Goal: Information Seeking & Learning: Learn about a topic

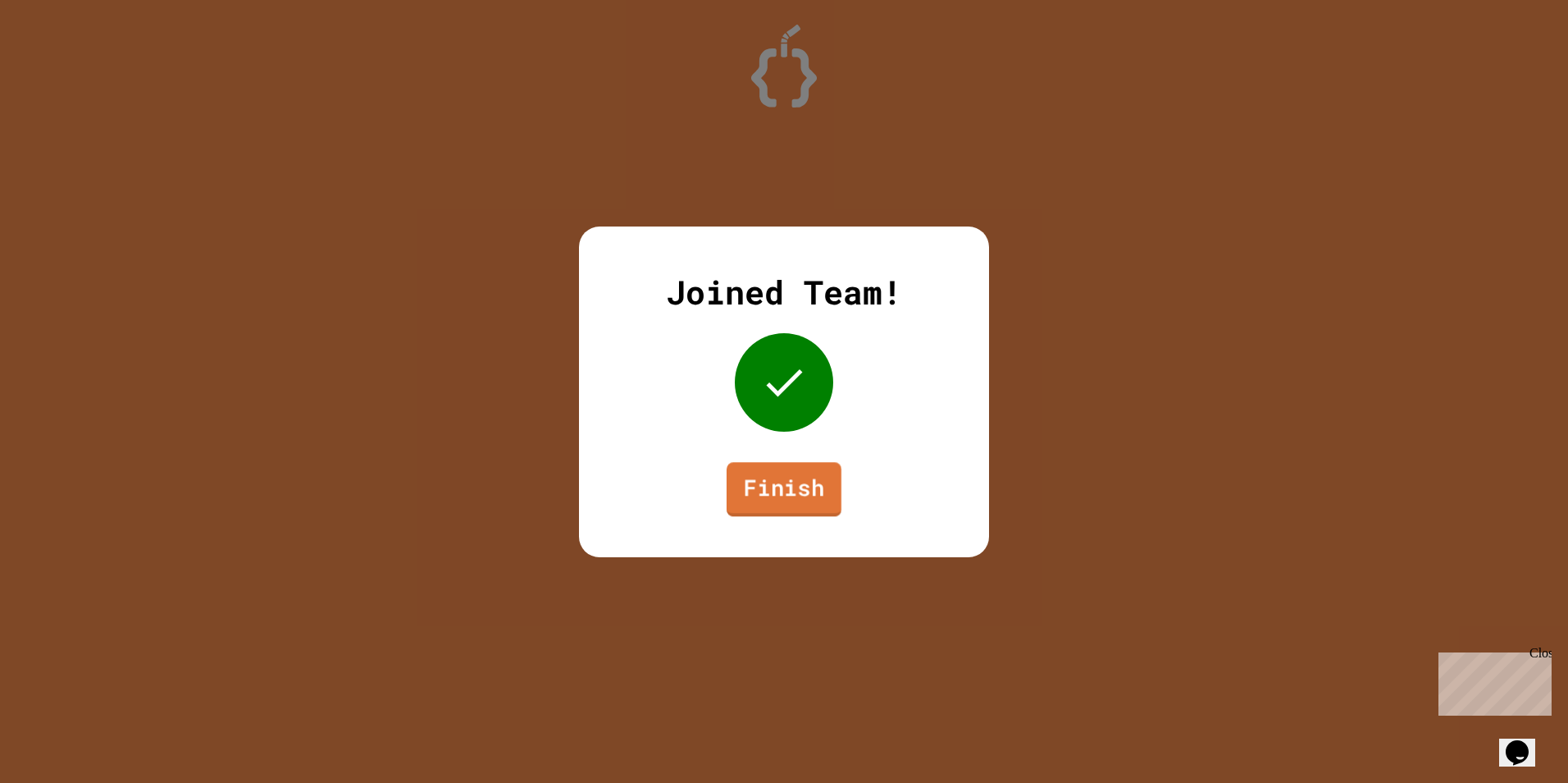
click at [805, 506] on link "Finish" at bounding box center [784, 489] width 114 height 54
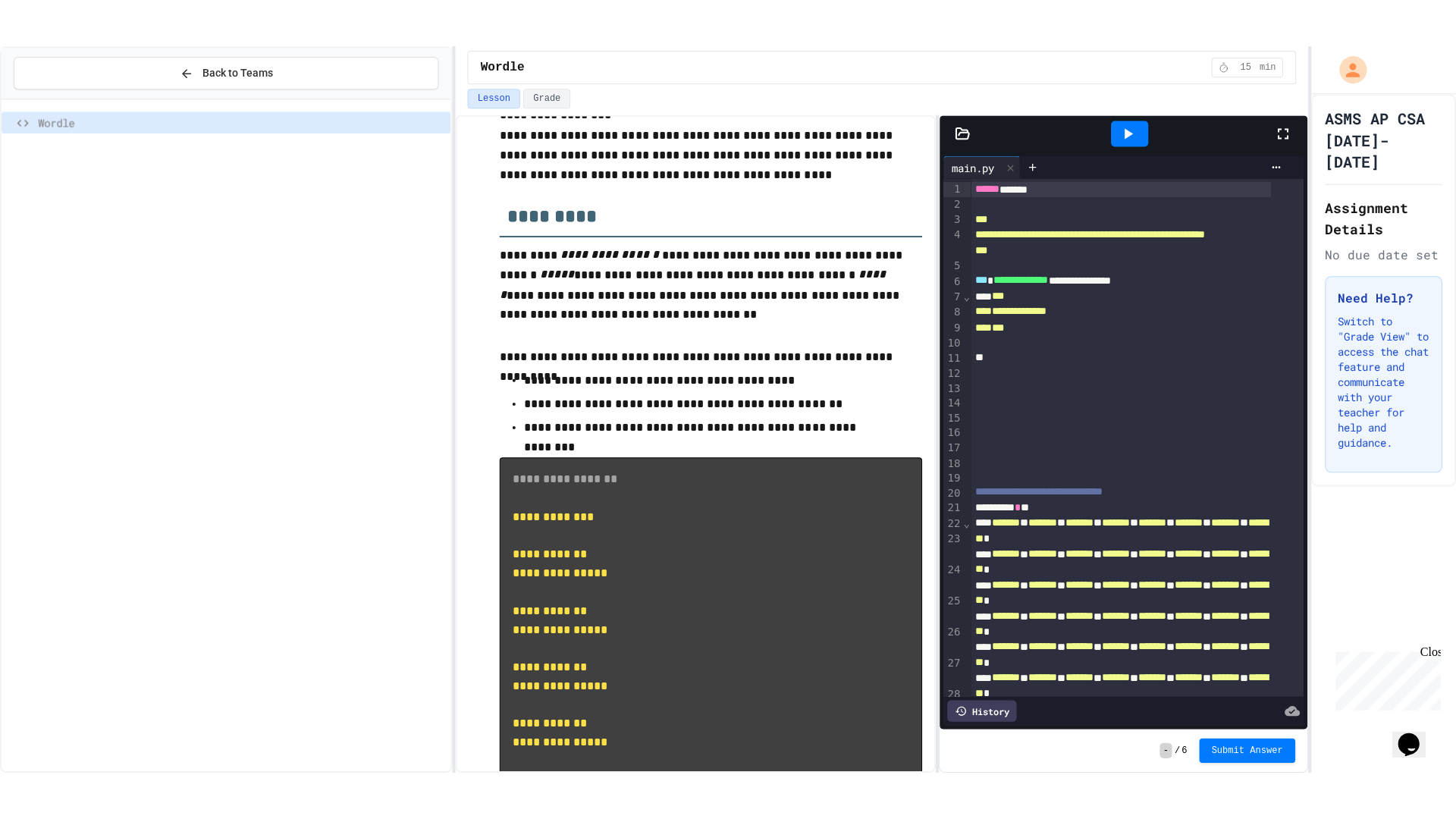
scroll to position [303, 0]
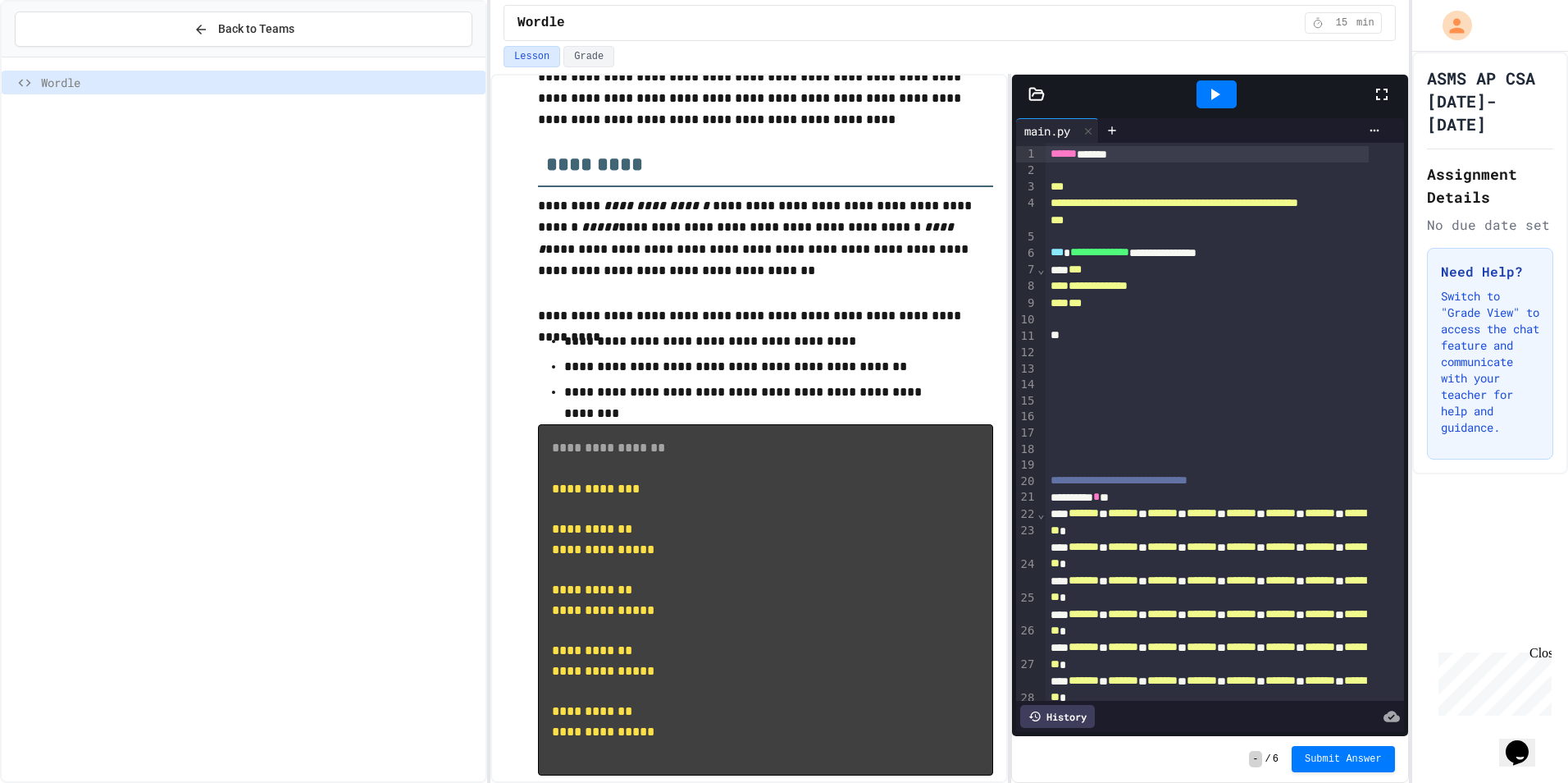
click at [470, 521] on div "Wordle" at bounding box center [243, 419] width 484 height 710
drag, startPoint x: 1385, startPoint y: 84, endPoint x: 1475, endPoint y: 128, distance: 100.2
click at [1475, 128] on div "**********" at bounding box center [784, 391] width 1568 height 783
click at [1384, 101] on icon at bounding box center [1382, 94] width 19 height 19
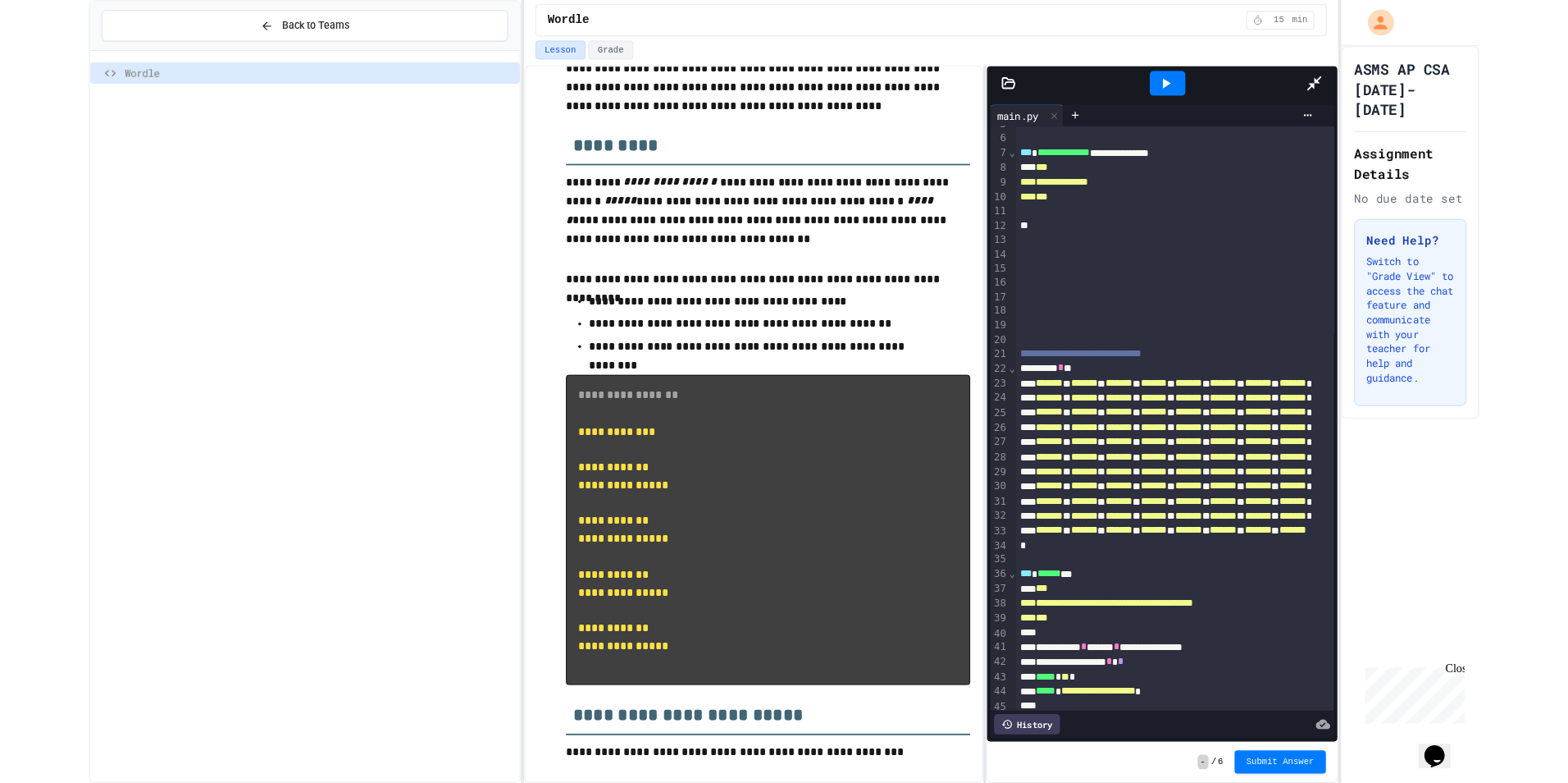
scroll to position [0, 0]
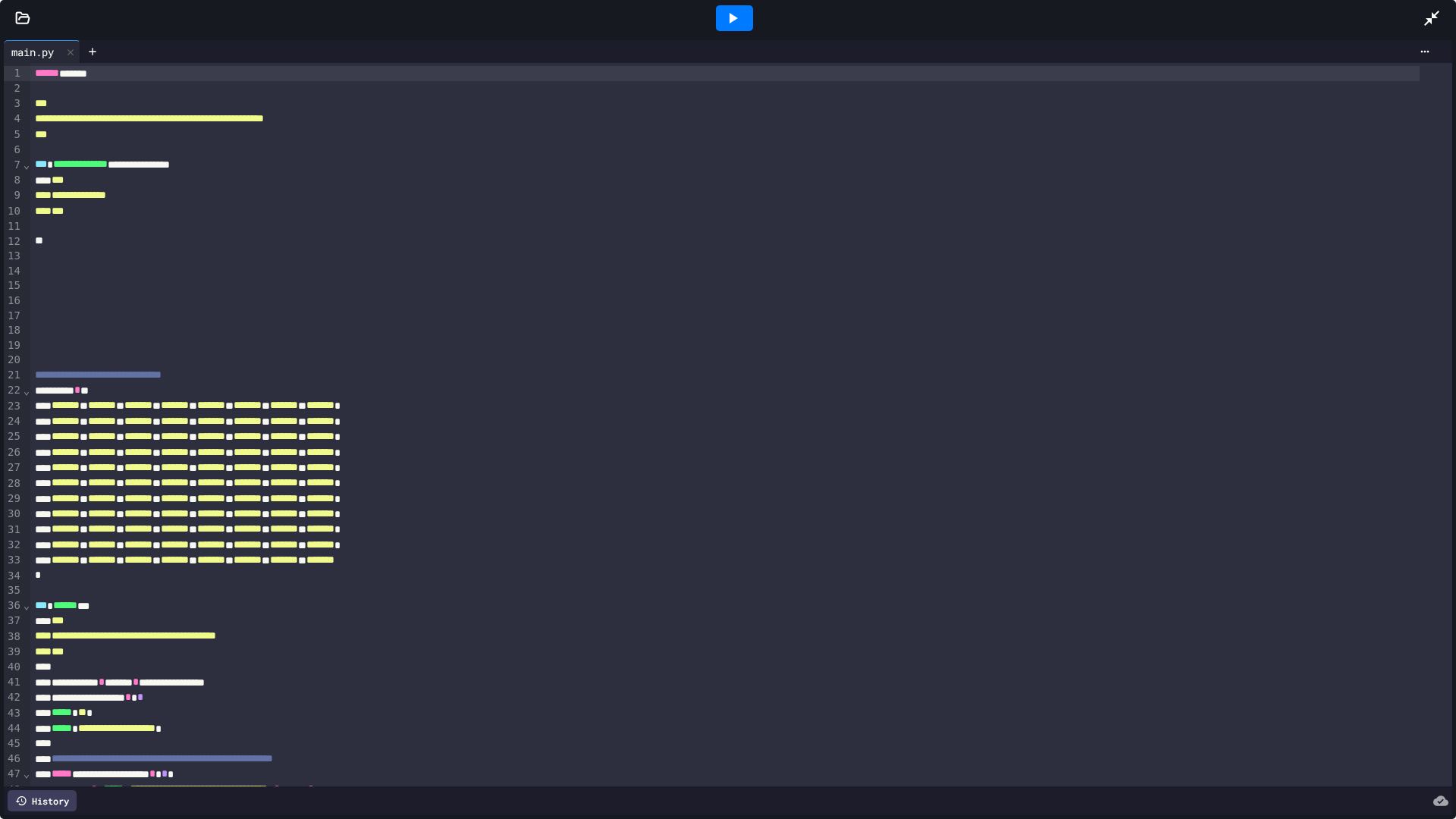
click at [1436, 10] on icon at bounding box center [1431, 18] width 18 height 18
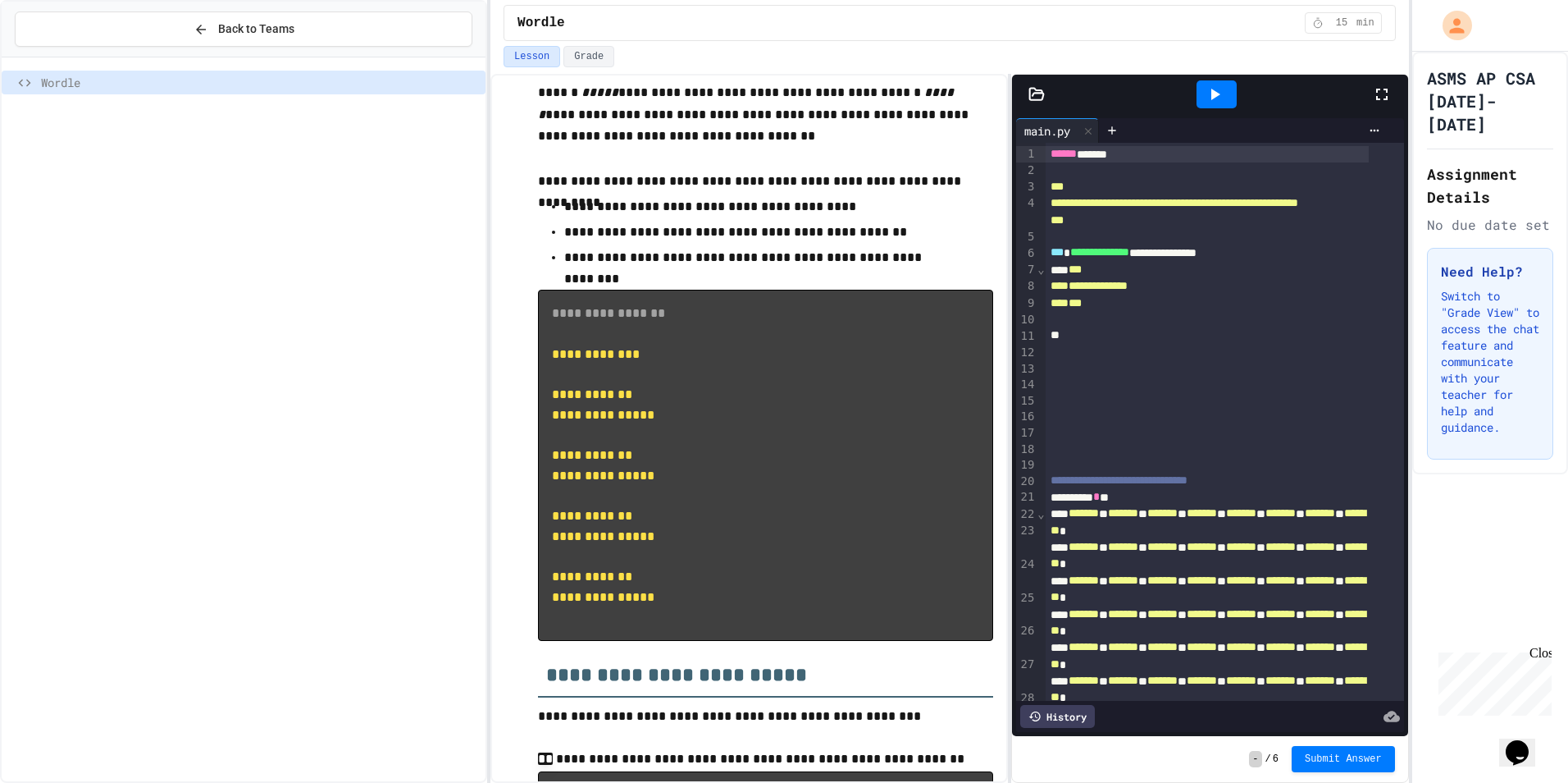
scroll to position [492, 0]
